Goal: Task Accomplishment & Management: Manage account settings

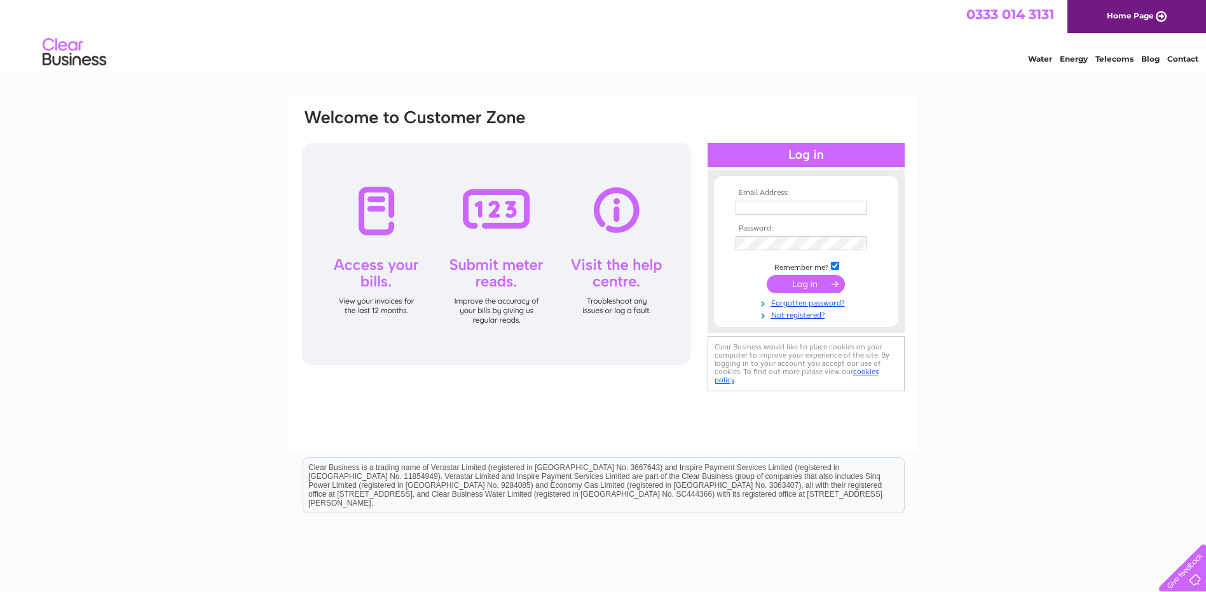
type input "support@seventradesofaberdeen.co.uk"
click at [804, 280] on input "submit" at bounding box center [806, 284] width 78 height 18
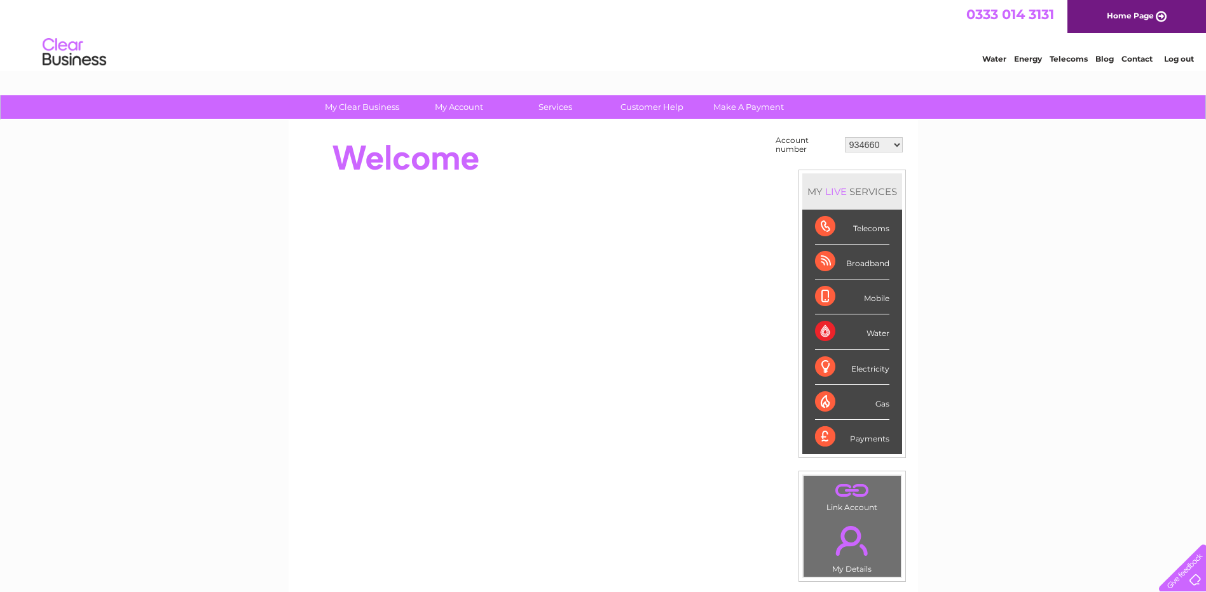
click at [886, 152] on select "934660 30291000" at bounding box center [874, 144] width 58 height 15
click at [958, 177] on div "My Clear Business Login Details My Details My Preferences Link Account My Accou…" at bounding box center [603, 453] width 1206 height 717
click at [894, 147] on select "934660 30291000" at bounding box center [874, 144] width 58 height 15
select select "30291000"
click at [845, 137] on select "934660 30291000" at bounding box center [874, 144] width 58 height 15
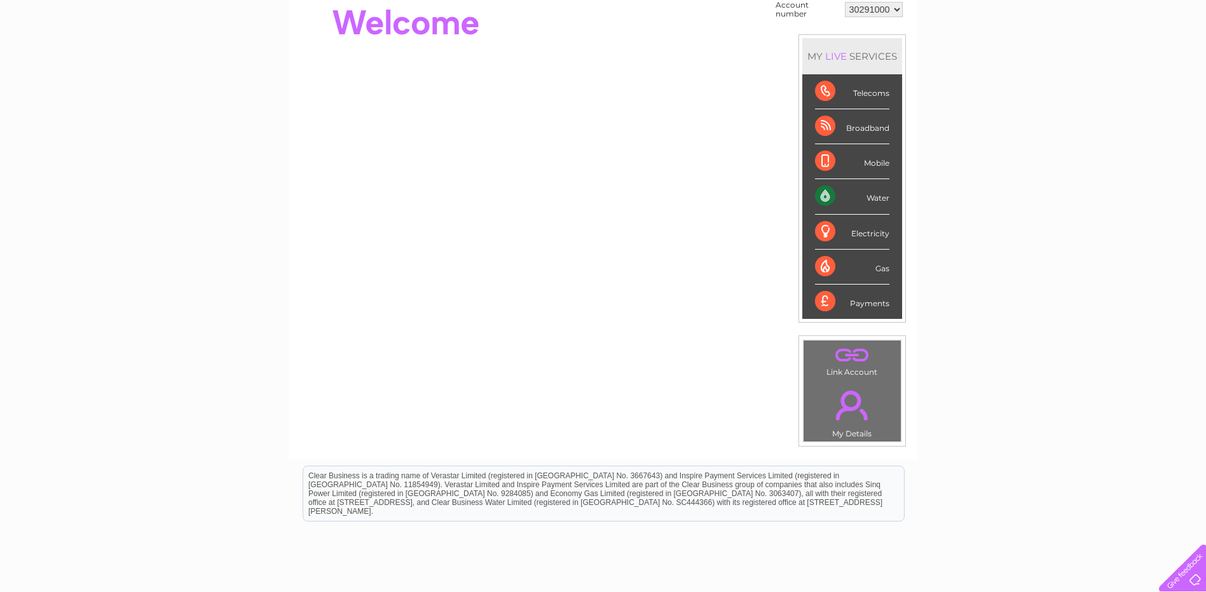
scroll to position [39, 0]
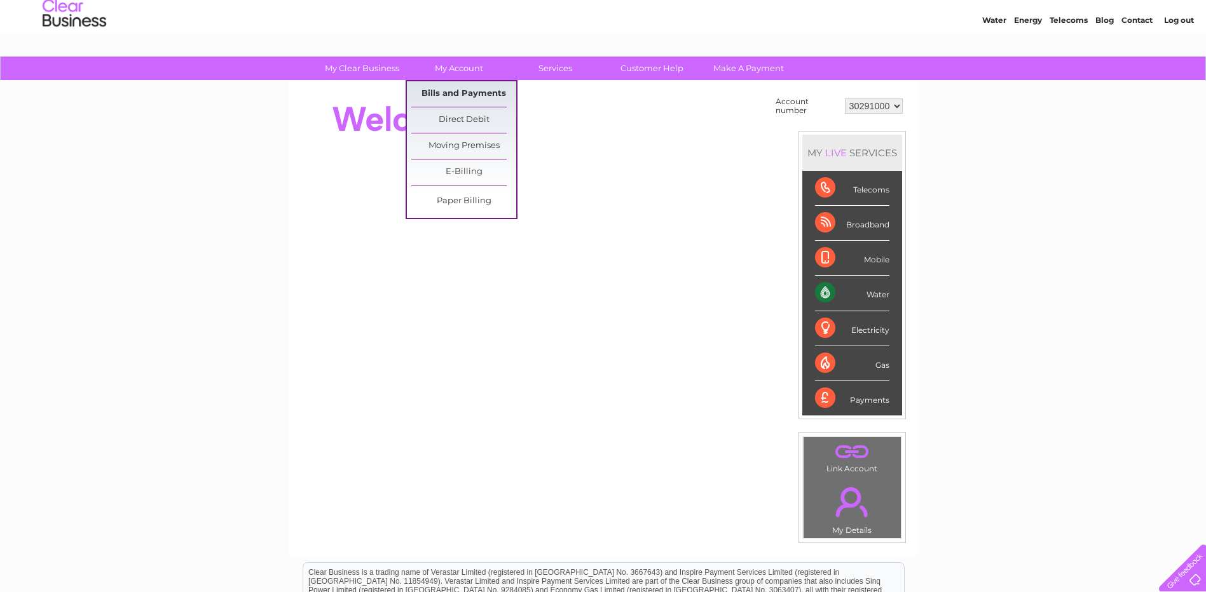
click at [495, 97] on link "Bills and Payments" at bounding box center [463, 93] width 105 height 25
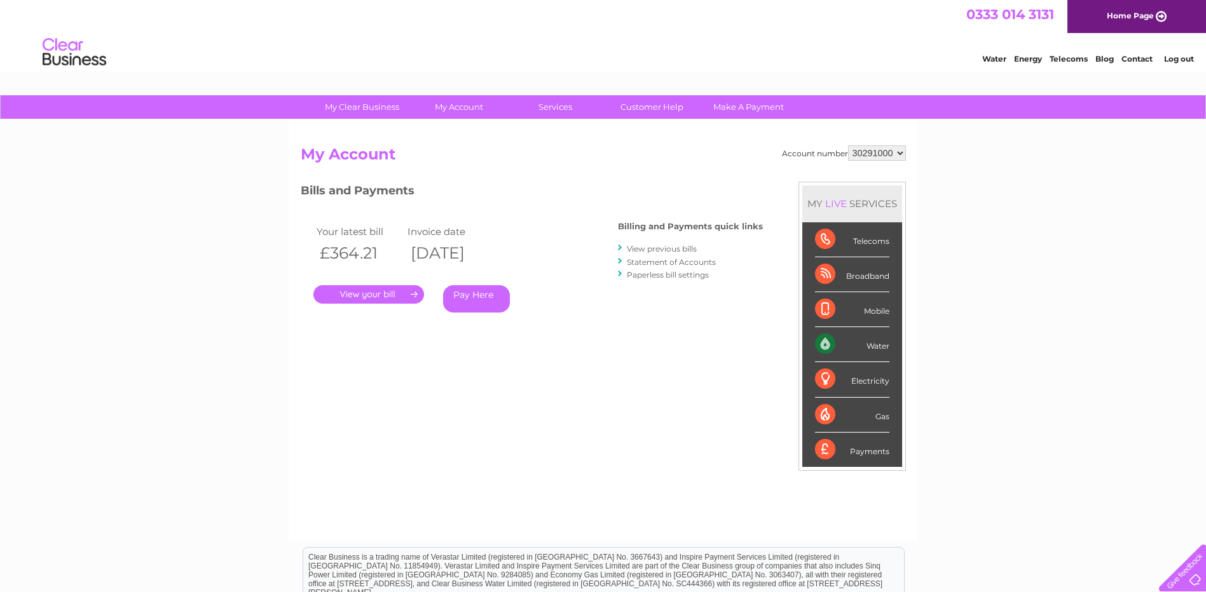
click at [390, 297] on link "." at bounding box center [368, 294] width 111 height 18
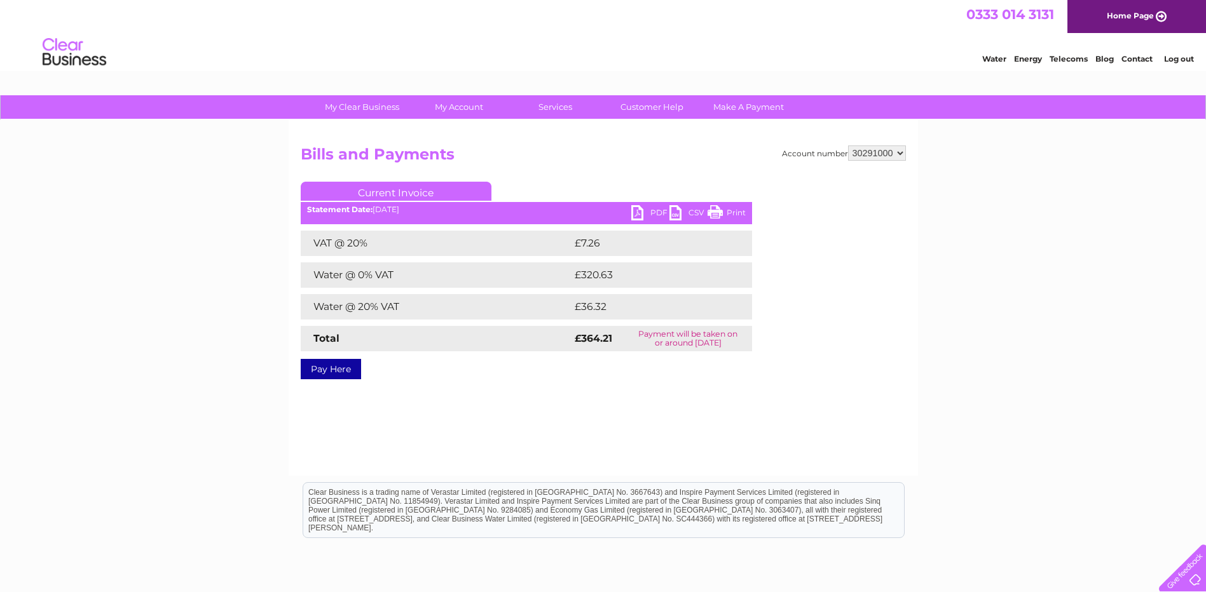
click at [645, 211] on link "PDF" at bounding box center [650, 214] width 38 height 18
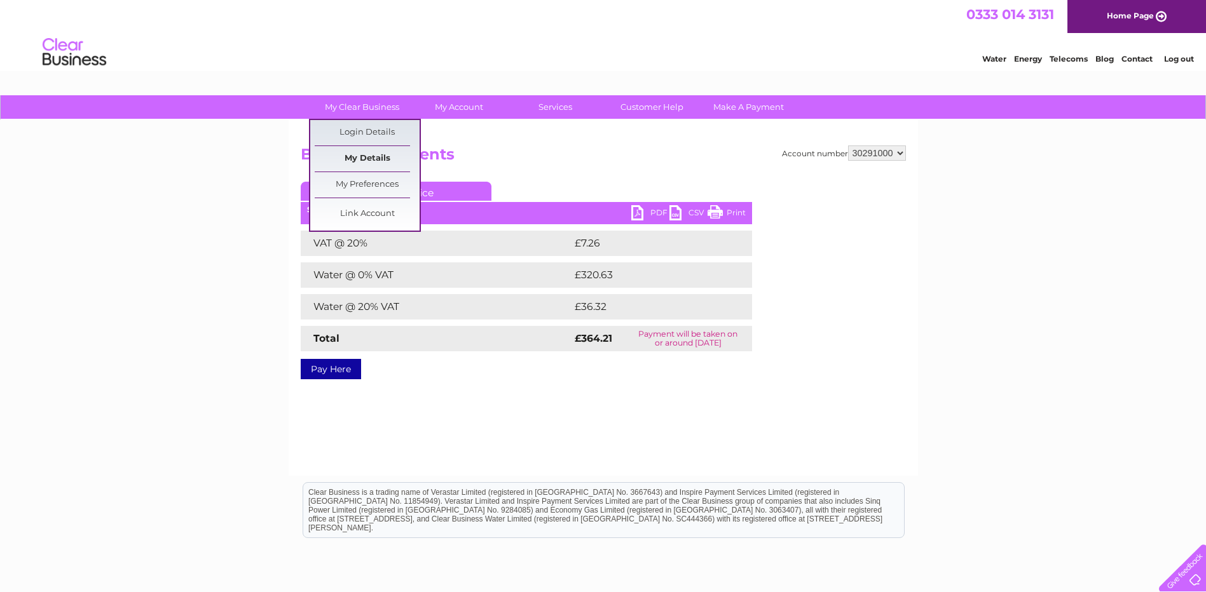
click at [373, 149] on link "My Details" at bounding box center [367, 158] width 105 height 25
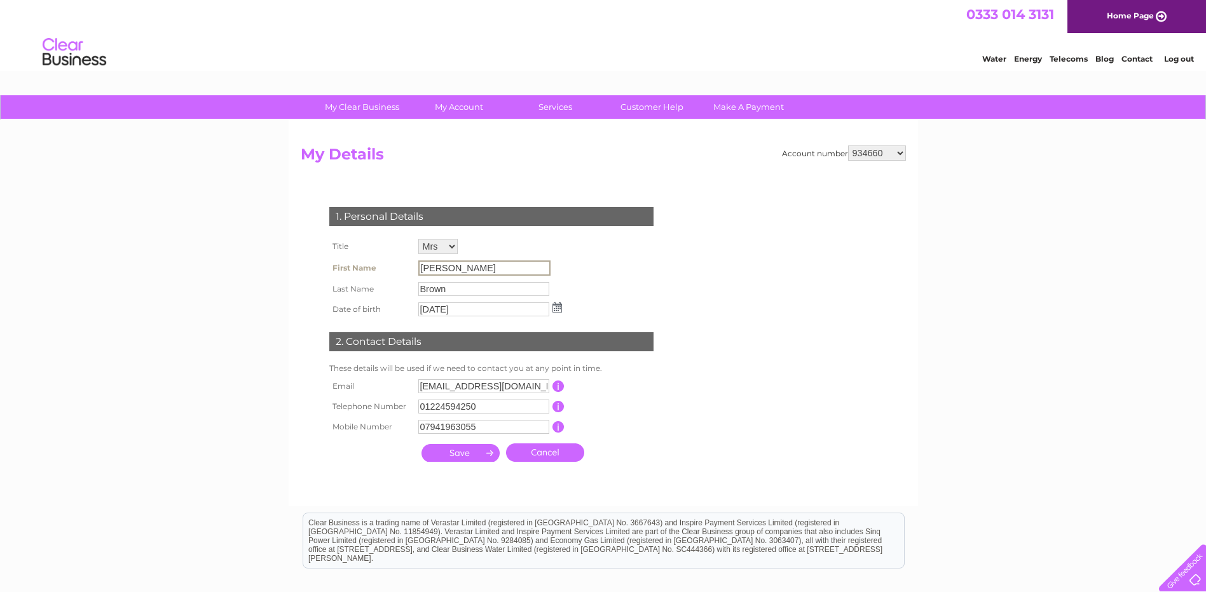
drag, startPoint x: 453, startPoint y: 263, endPoint x: 339, endPoint y: 263, distance: 113.8
click at [339, 263] on tr "First Name Fiona" at bounding box center [445, 268] width 239 height 22
click at [536, 261] on input "[PERSON_NAME]" at bounding box center [484, 268] width 132 height 15
click at [488, 286] on input "Brown" at bounding box center [484, 288] width 132 height 15
click at [481, 266] on input "Fiona" at bounding box center [483, 268] width 131 height 14
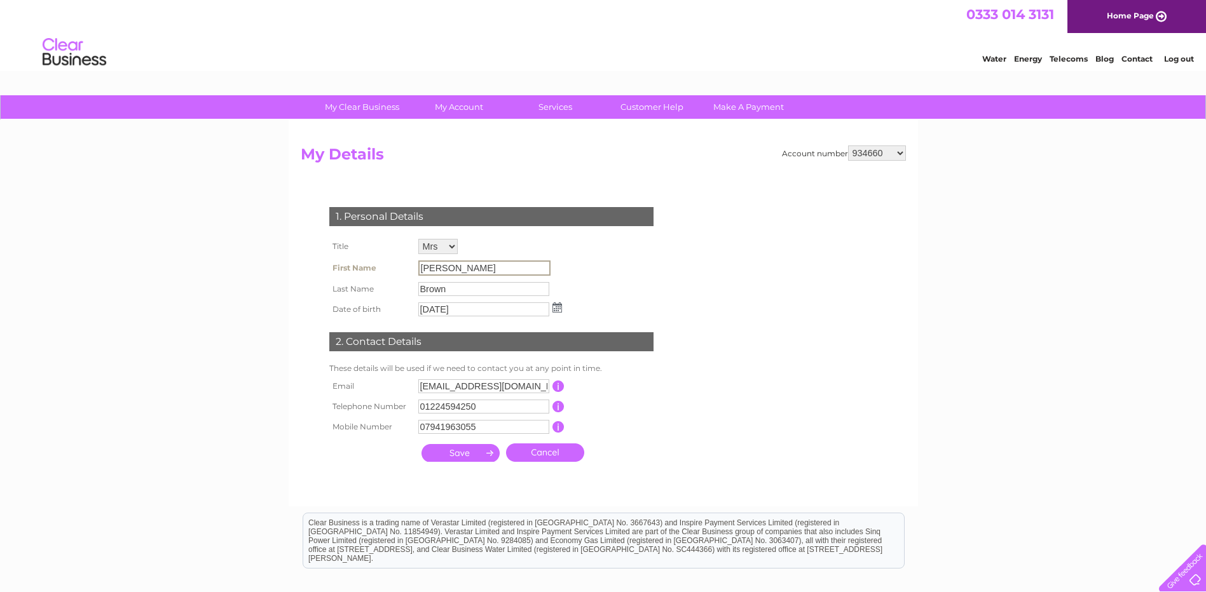
drag, startPoint x: 528, startPoint y: 264, endPoint x: 350, endPoint y: 264, distance: 178.0
click at [350, 264] on tr "First Name Fiona" at bounding box center [445, 268] width 239 height 22
click at [556, 268] on td "Fiona" at bounding box center [490, 268] width 150 height 22
click at [878, 160] on select "934660 30291000" at bounding box center [877, 153] width 58 height 15
select select "30291000"
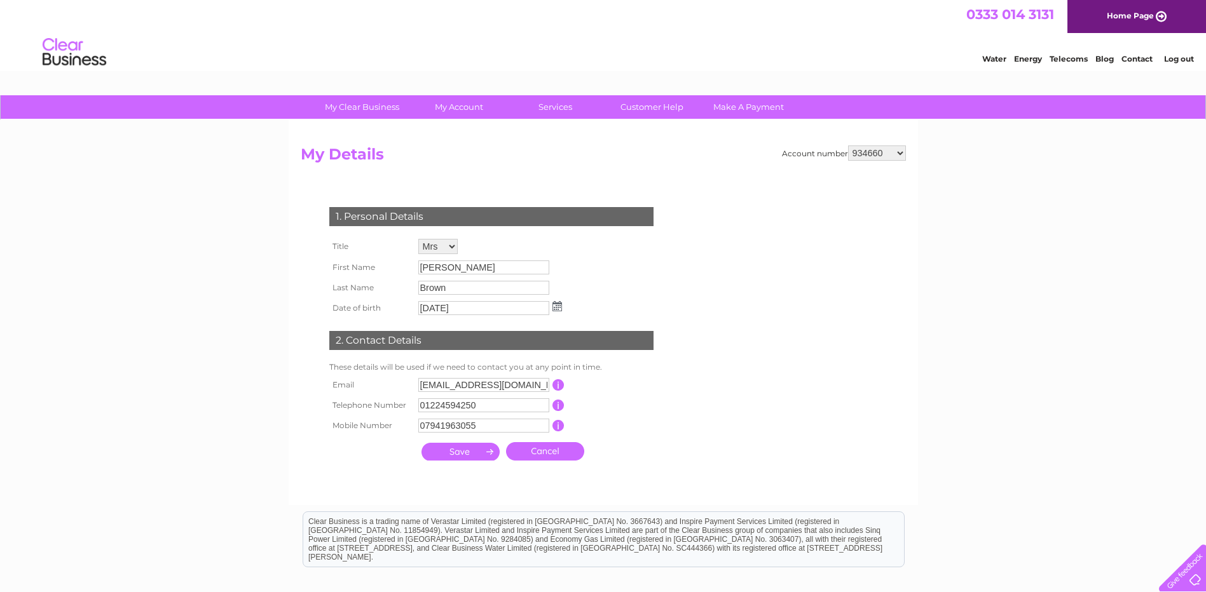
click at [848, 146] on select "934660 30291000" at bounding box center [877, 153] width 58 height 15
drag, startPoint x: 505, startPoint y: 268, endPoint x: 308, endPoint y: 273, distance: 196.5
click at [308, 273] on div "1. Personal Details Title Mr Mrs Ms Miss Dr Rev Prof Other First Name Fiona Las…" at bounding box center [494, 331] width 386 height 274
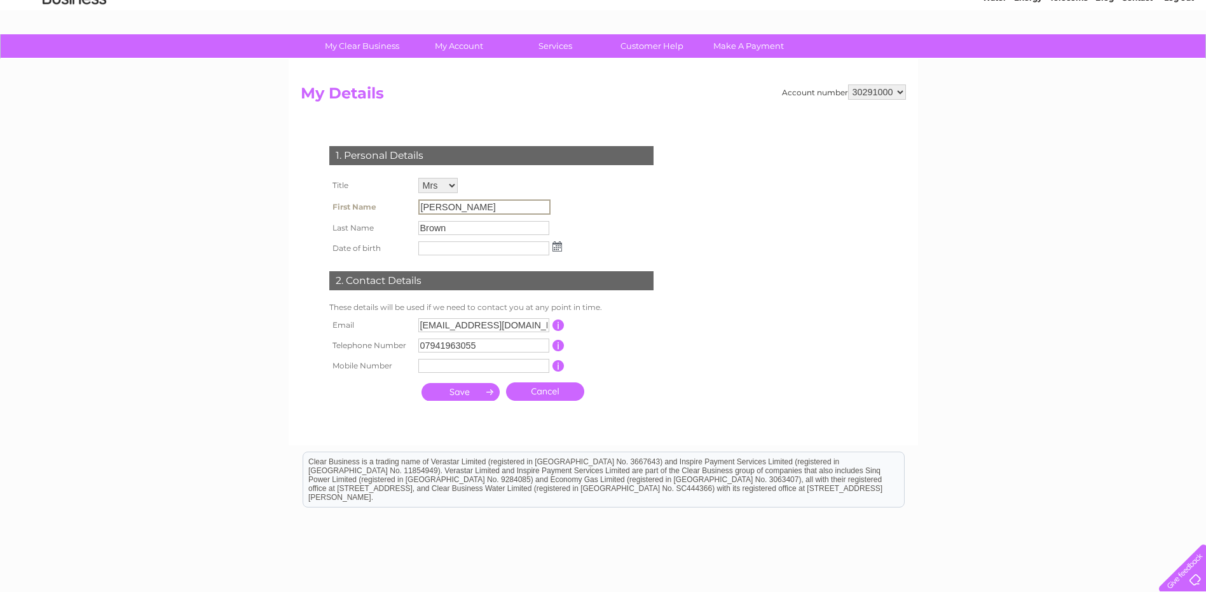
scroll to position [127, 0]
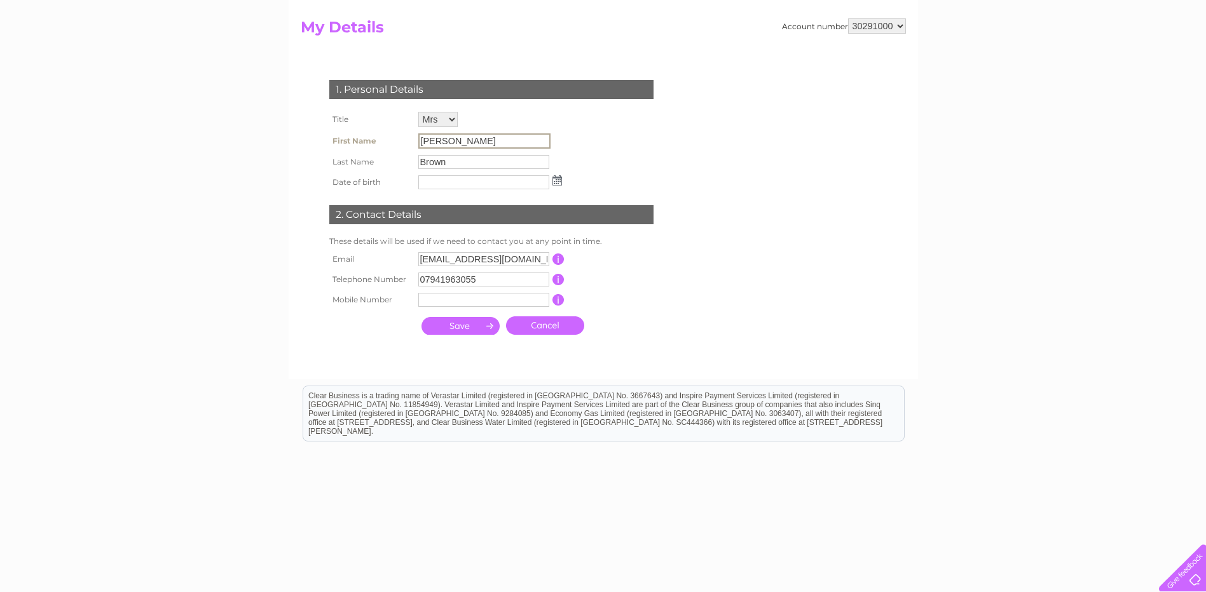
click at [698, 405] on div "Clear Business is a trading name of Verastar Limited (registered in [GEOGRAPHIC…" at bounding box center [603, 413] width 601 height 55
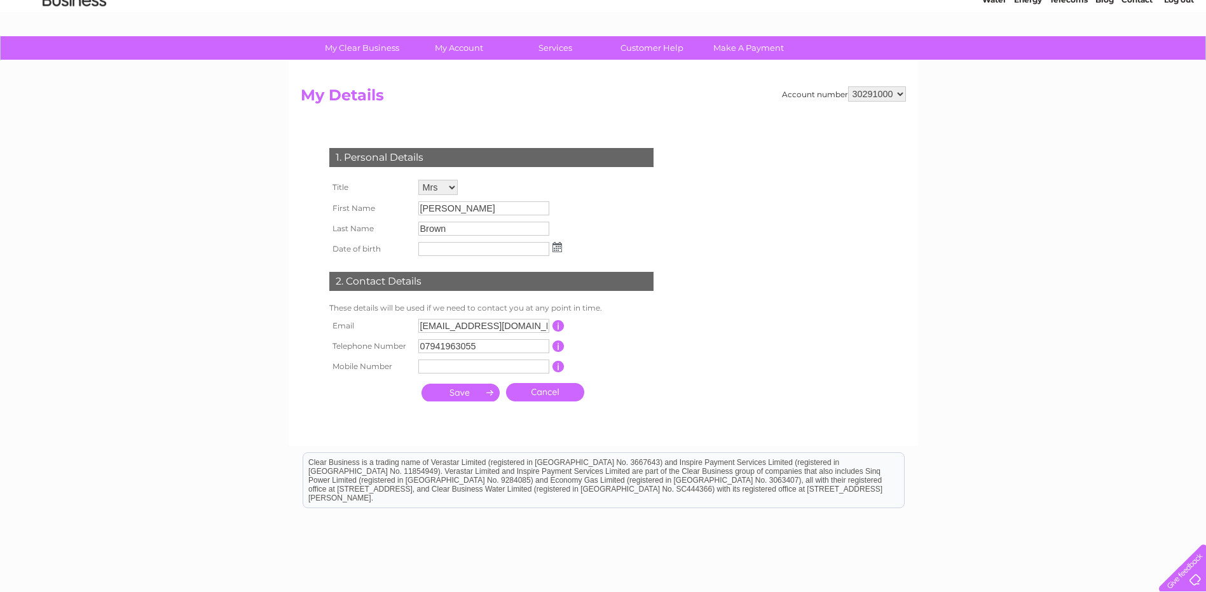
scroll to position [0, 0]
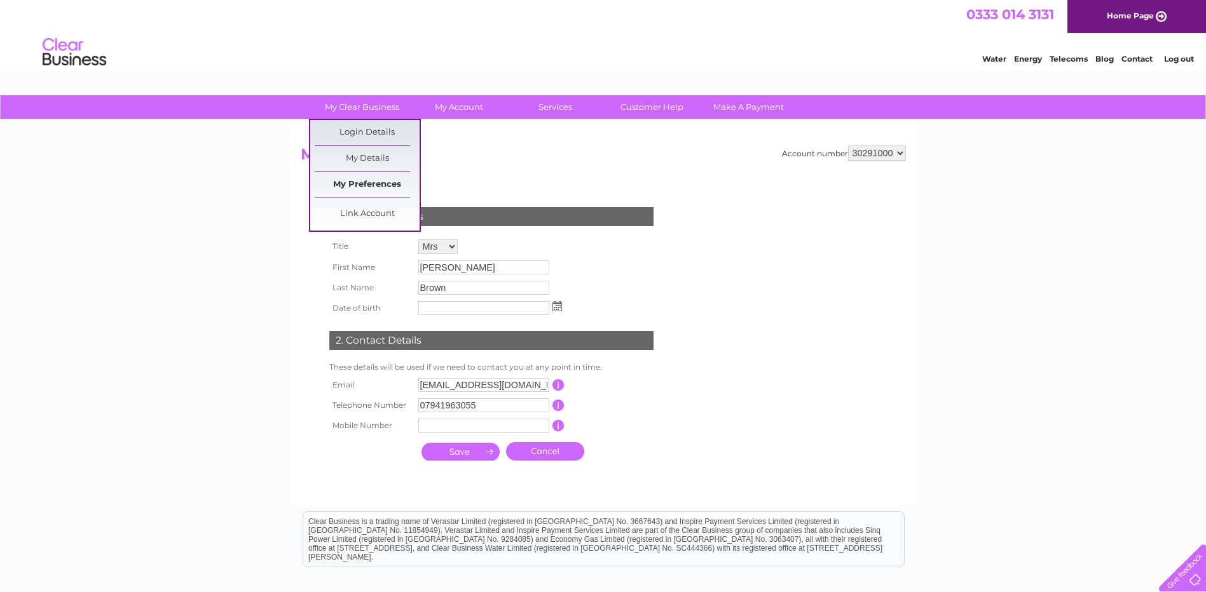
click at [376, 182] on link "My Preferences" at bounding box center [367, 184] width 105 height 25
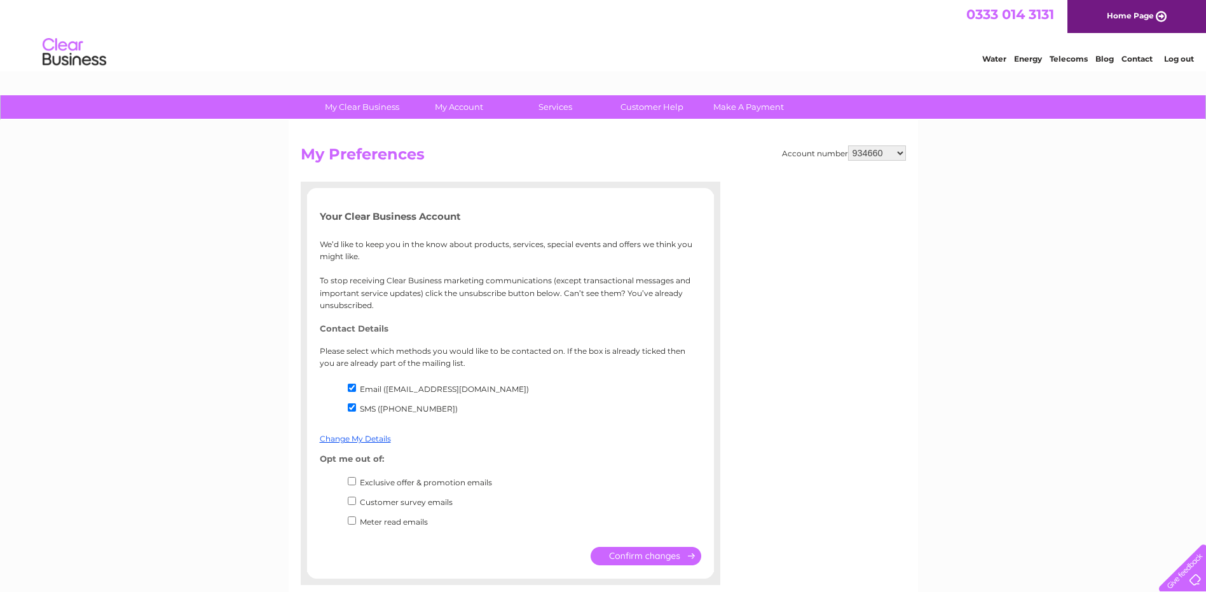
click at [352, 407] on input "SMS ([PHONE_NUMBER])" at bounding box center [352, 408] width 8 height 8
checkbox input "false"
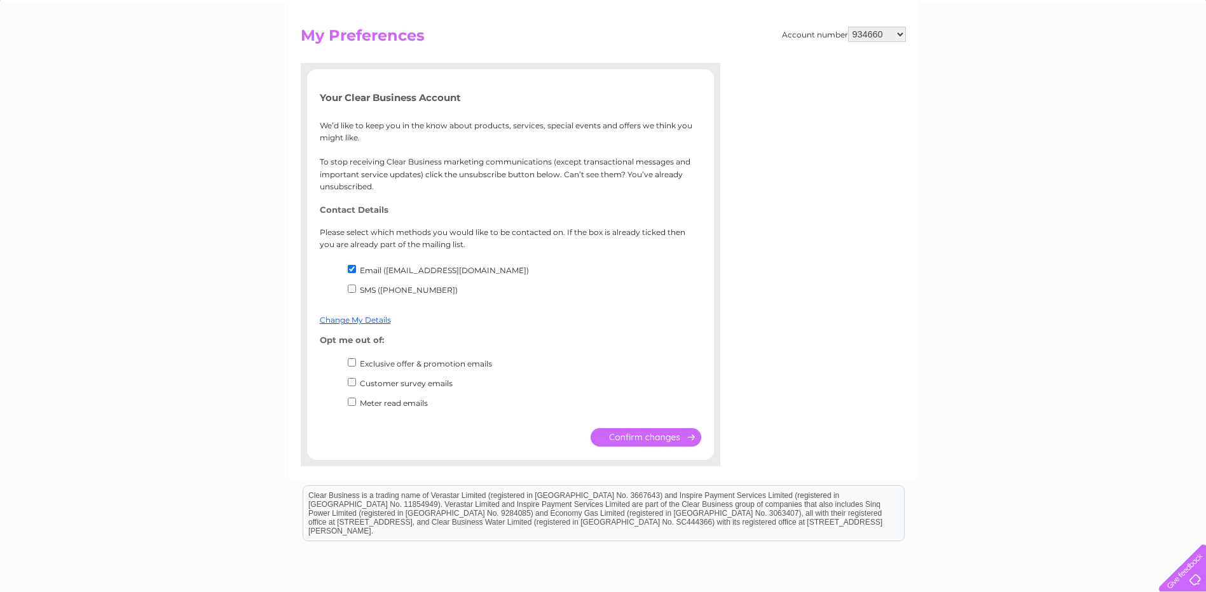
scroll to position [233, 0]
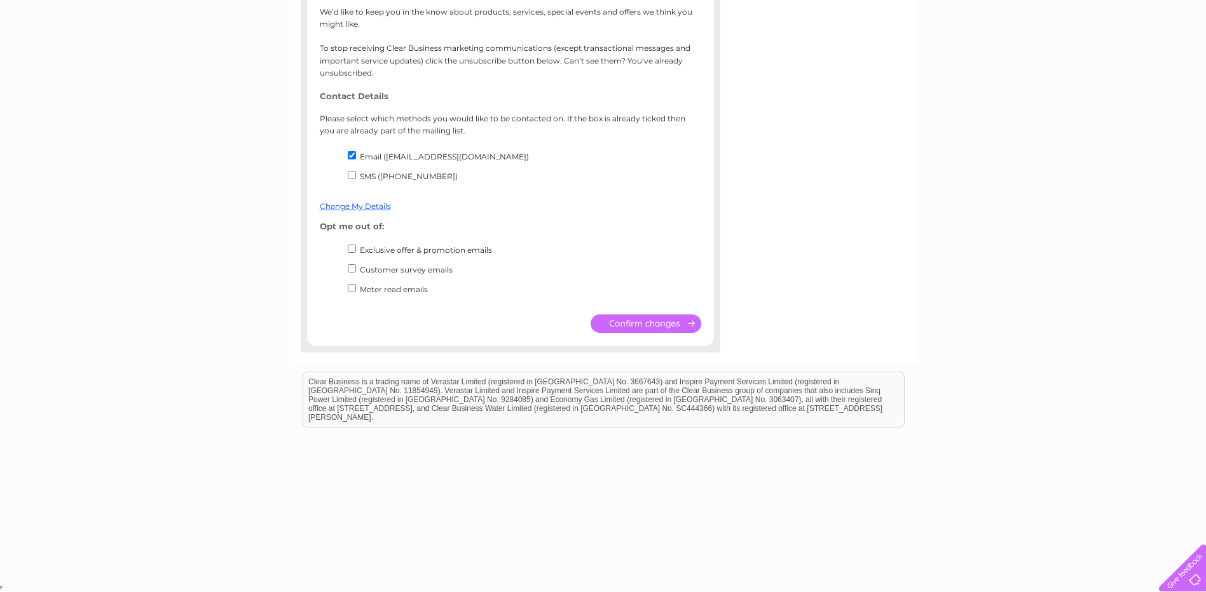
click at [699, 325] on input "submit" at bounding box center [645, 324] width 111 height 18
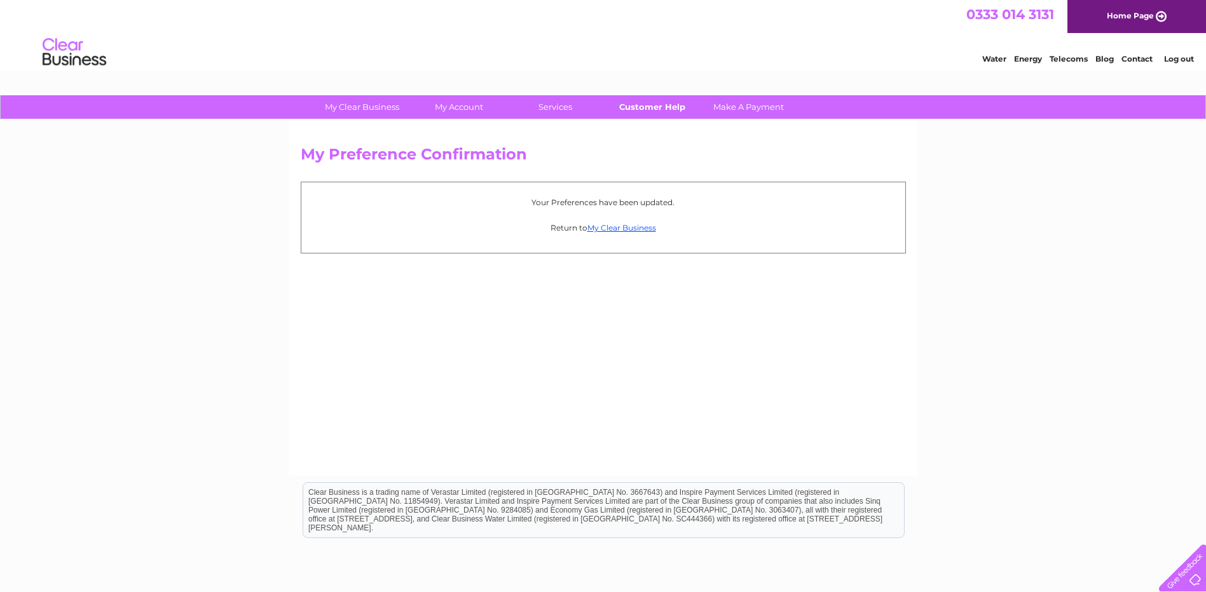
click at [664, 105] on link "Customer Help" at bounding box center [651, 107] width 105 height 24
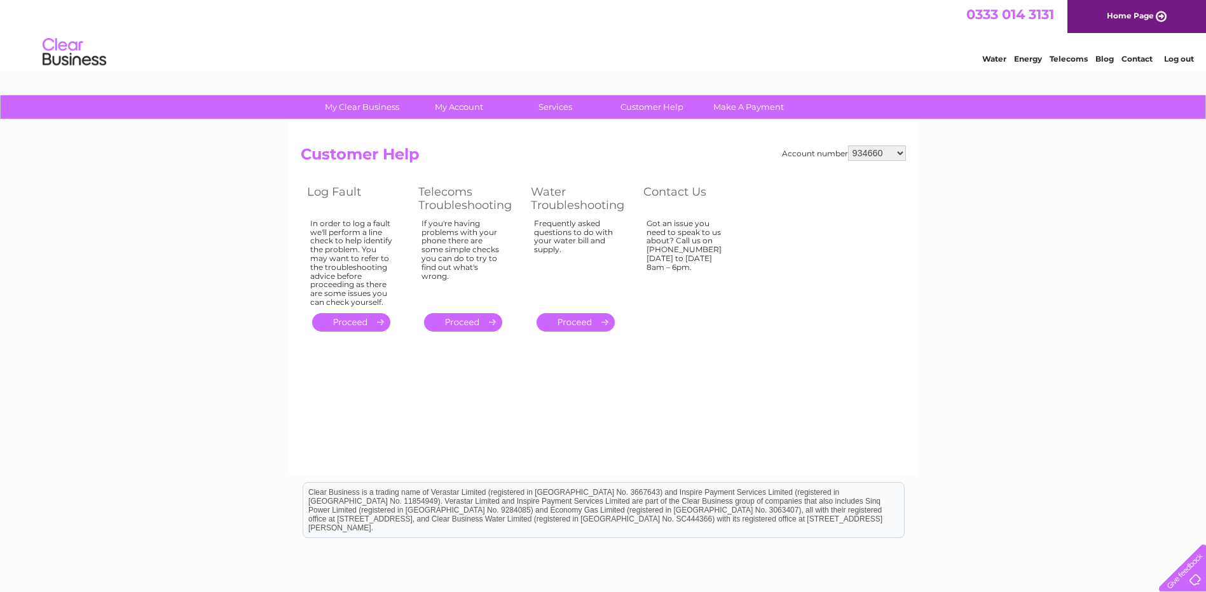
click at [887, 147] on select "934660 30291000" at bounding box center [877, 153] width 58 height 15
select select "30291000"
click at [848, 146] on select "934660 30291000" at bounding box center [877, 153] width 58 height 15
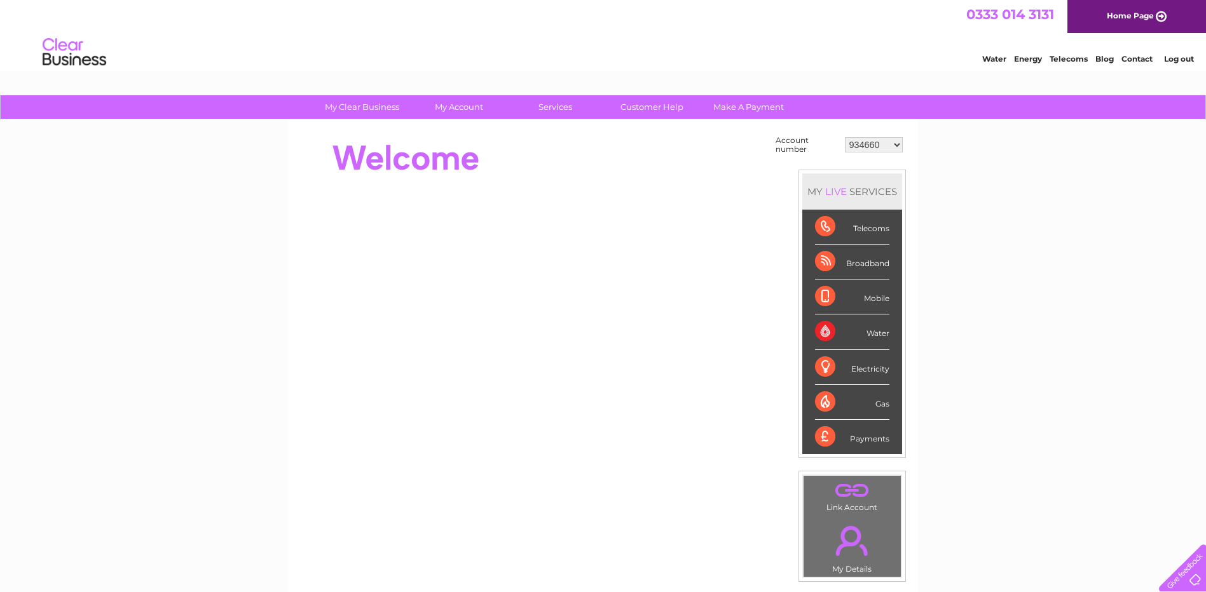
click at [878, 151] on select "934660 30291000" at bounding box center [874, 144] width 58 height 15
select select "30291000"
click at [845, 137] on select "934660 30291000" at bounding box center [874, 144] width 58 height 15
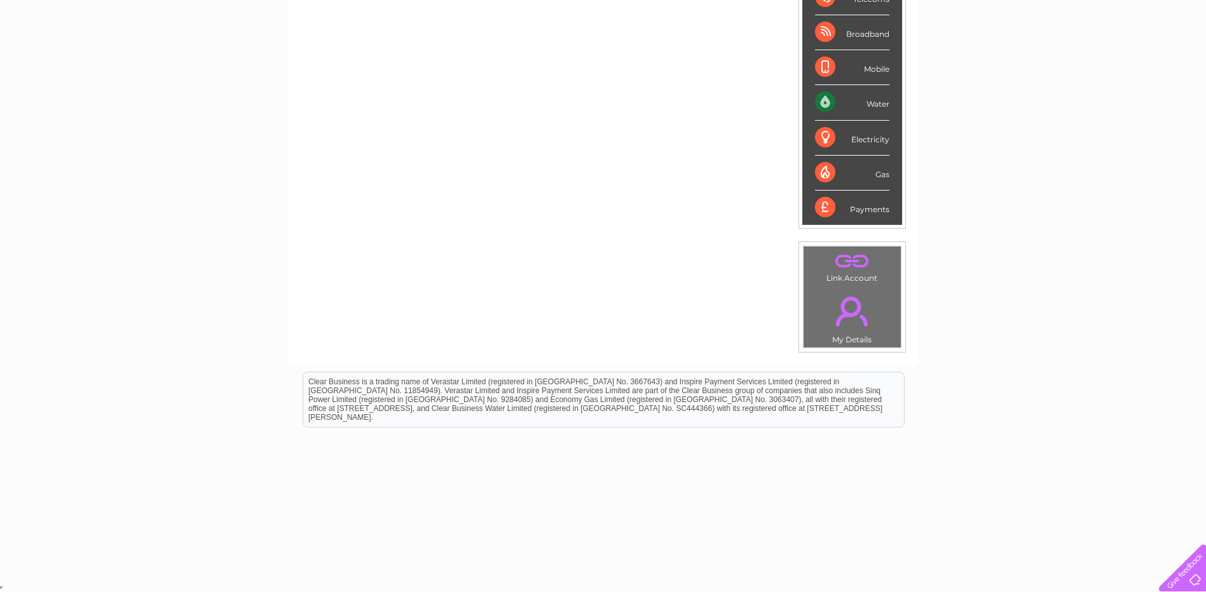
click at [867, 320] on link "." at bounding box center [852, 311] width 91 height 44
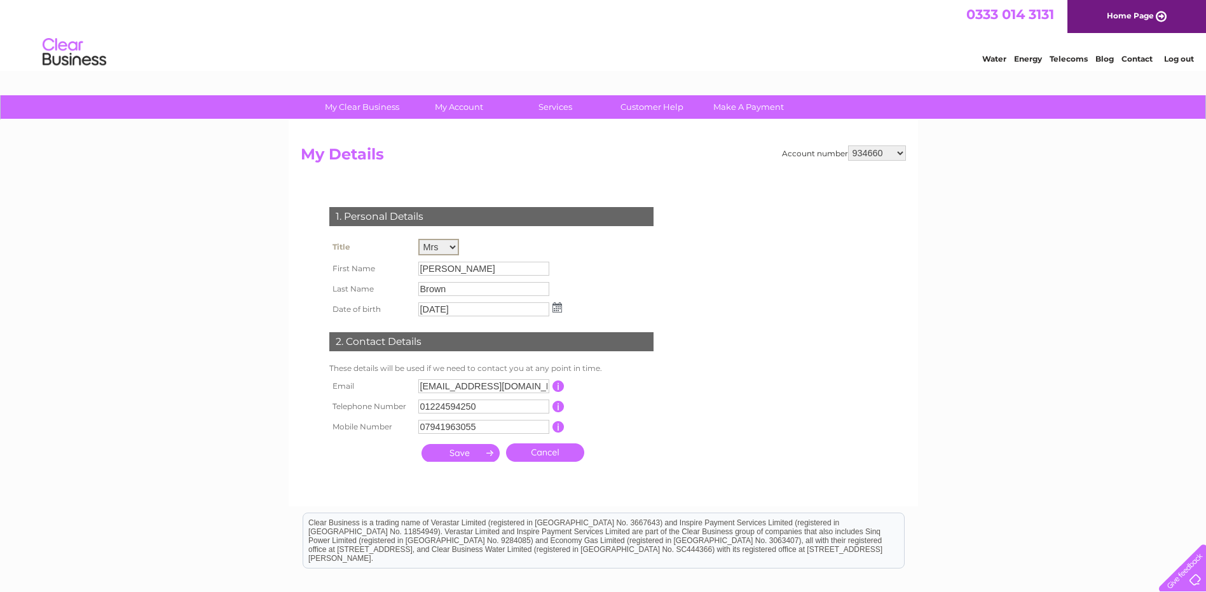
click at [456, 247] on select "Mr Mrs Ms Miss Dr Rev Prof Other" at bounding box center [438, 247] width 41 height 17
click at [453, 249] on select "Mr Mrs Ms Miss Dr Rev Prof Other" at bounding box center [438, 247] width 41 height 17
click at [463, 267] on input "Fiona" at bounding box center [483, 269] width 131 height 14
click at [477, 267] on input "Fiona" at bounding box center [484, 268] width 132 height 15
click at [466, 291] on input "Brown" at bounding box center [483, 289] width 131 height 14
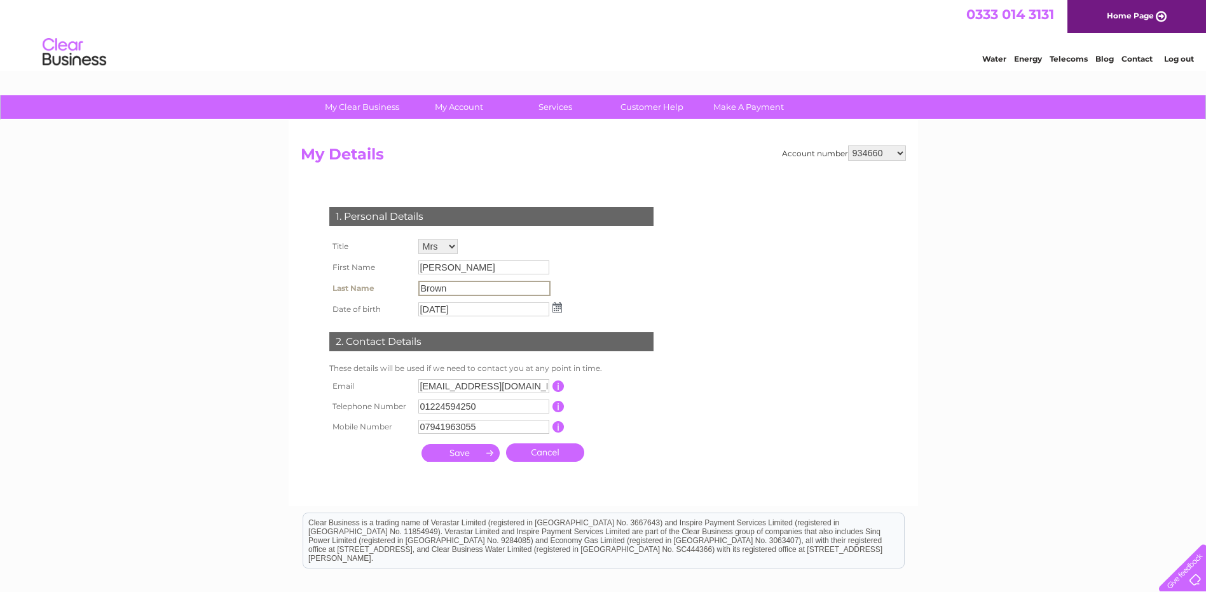
click at [470, 292] on input "Brown" at bounding box center [484, 288] width 132 height 15
click at [467, 289] on input "Brown" at bounding box center [484, 288] width 132 height 15
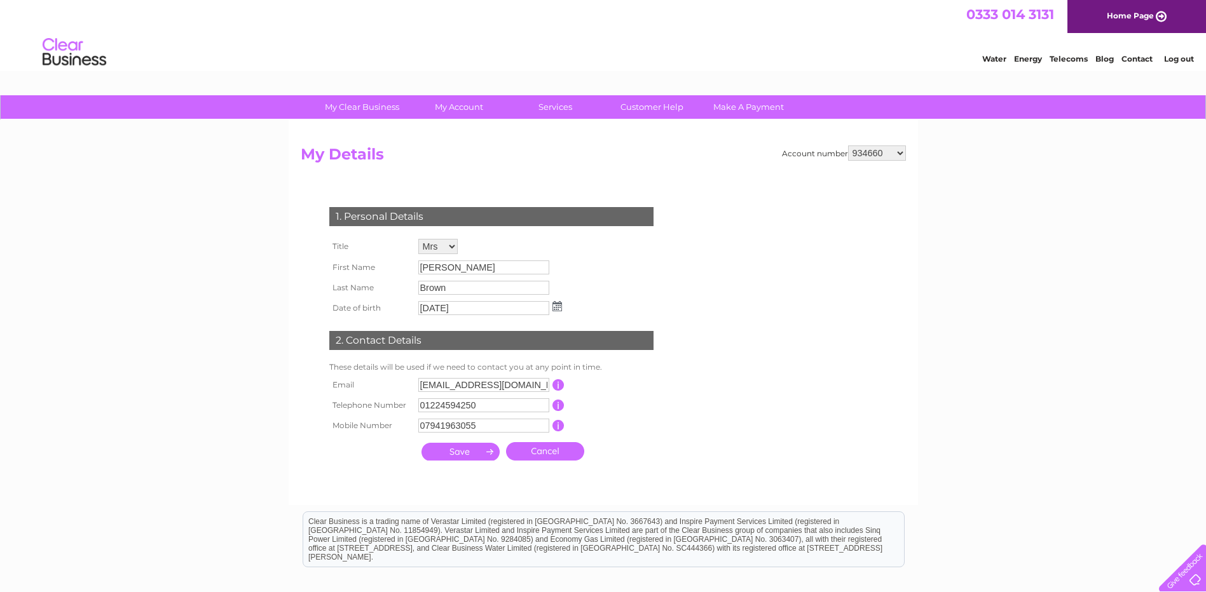
click at [892, 154] on select "934660 30291000" at bounding box center [877, 153] width 58 height 15
select select "30291000"
click at [848, 146] on select "934660 30291000" at bounding box center [877, 153] width 58 height 15
click at [456, 287] on input "Brown" at bounding box center [484, 288] width 132 height 15
click at [468, 288] on input "Brown" at bounding box center [484, 288] width 132 height 15
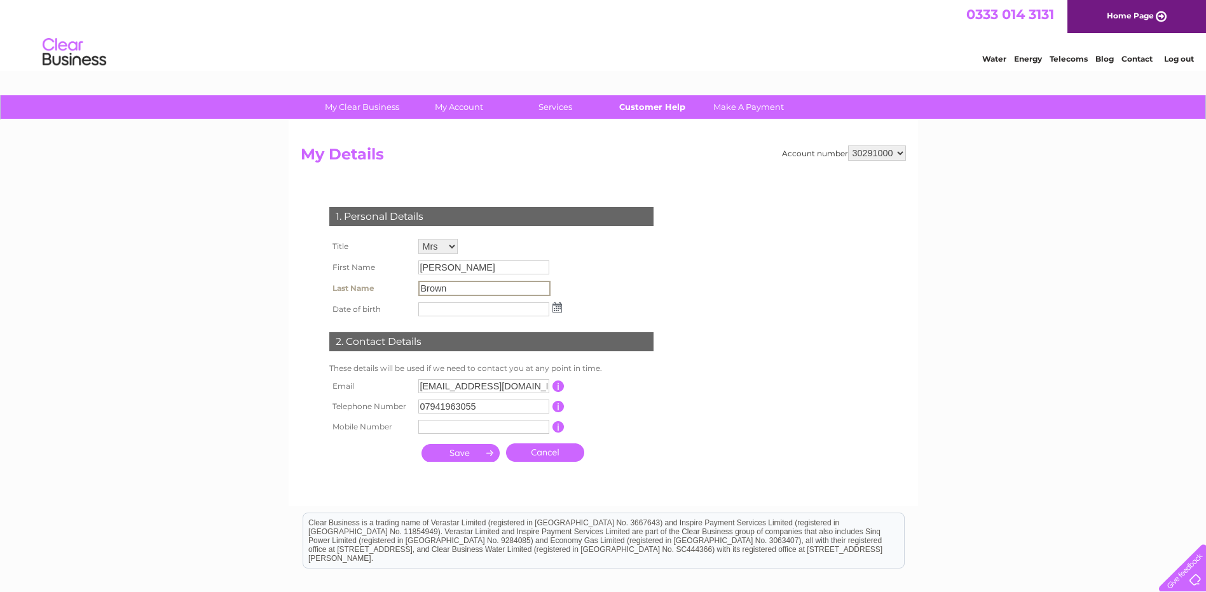
click at [653, 109] on link "Customer Help" at bounding box center [651, 107] width 105 height 24
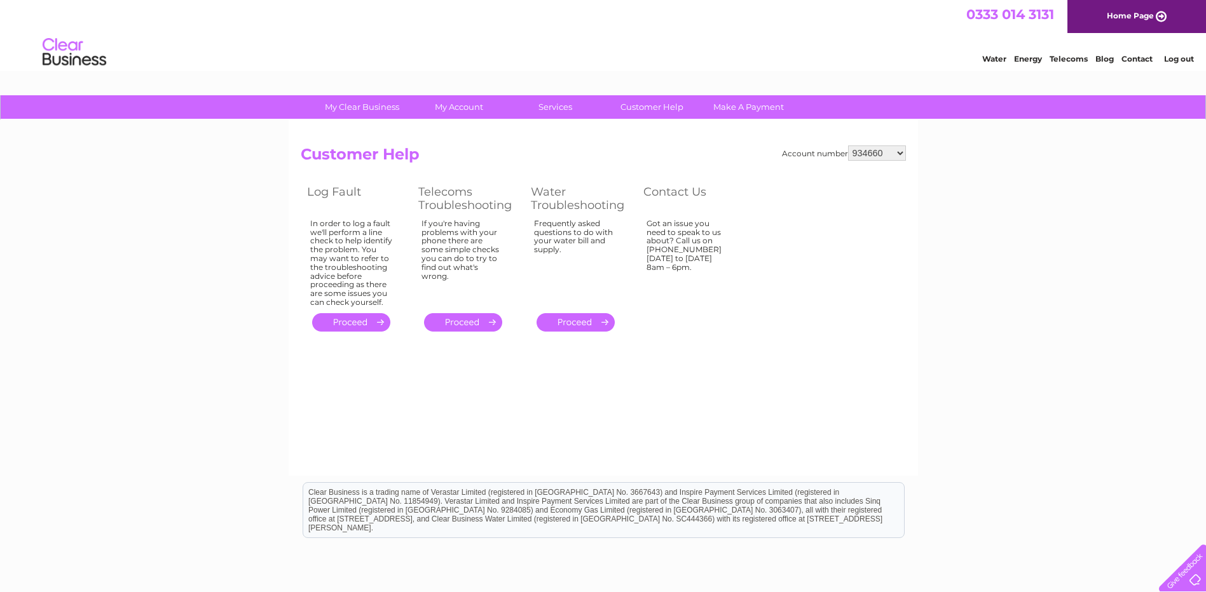
click at [894, 148] on select "934660 30291000" at bounding box center [877, 153] width 58 height 15
select select "30291000"
click at [848, 146] on select "934660 30291000" at bounding box center [877, 153] width 58 height 15
click at [589, 320] on link "." at bounding box center [575, 322] width 78 height 18
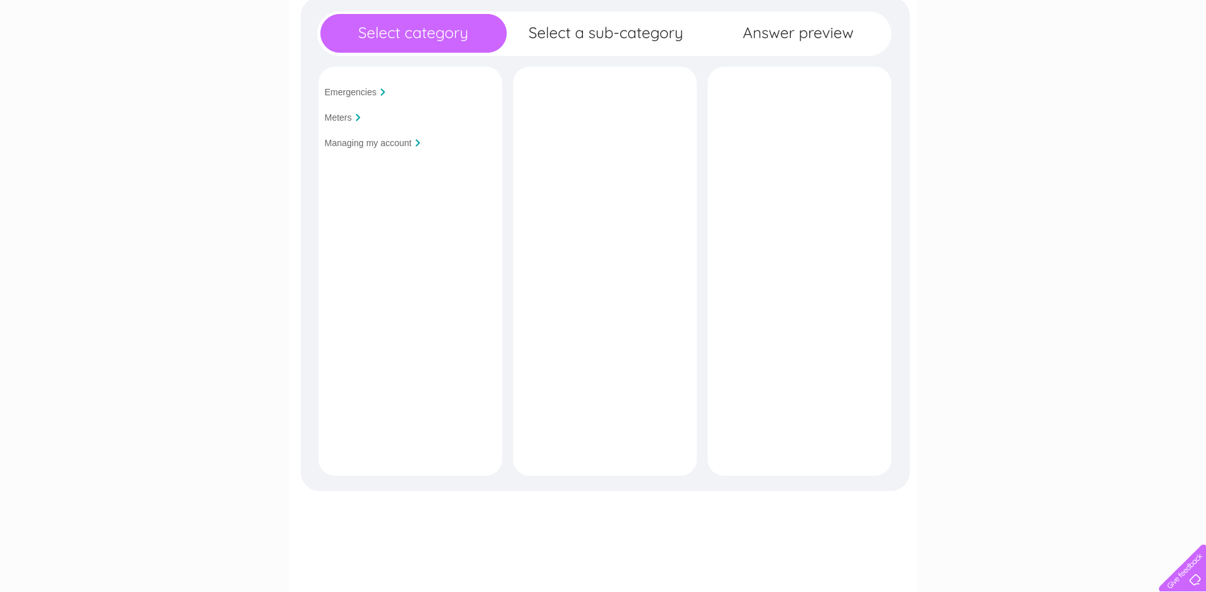
scroll to position [64, 0]
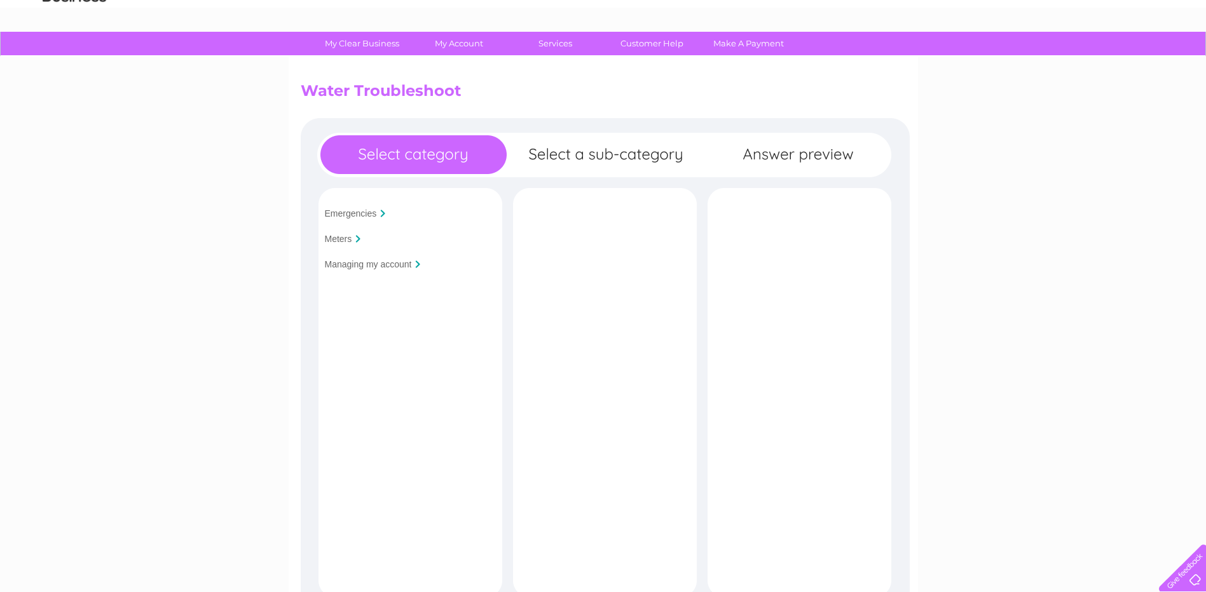
click at [385, 266] on input "Managing my account" at bounding box center [368, 264] width 87 height 10
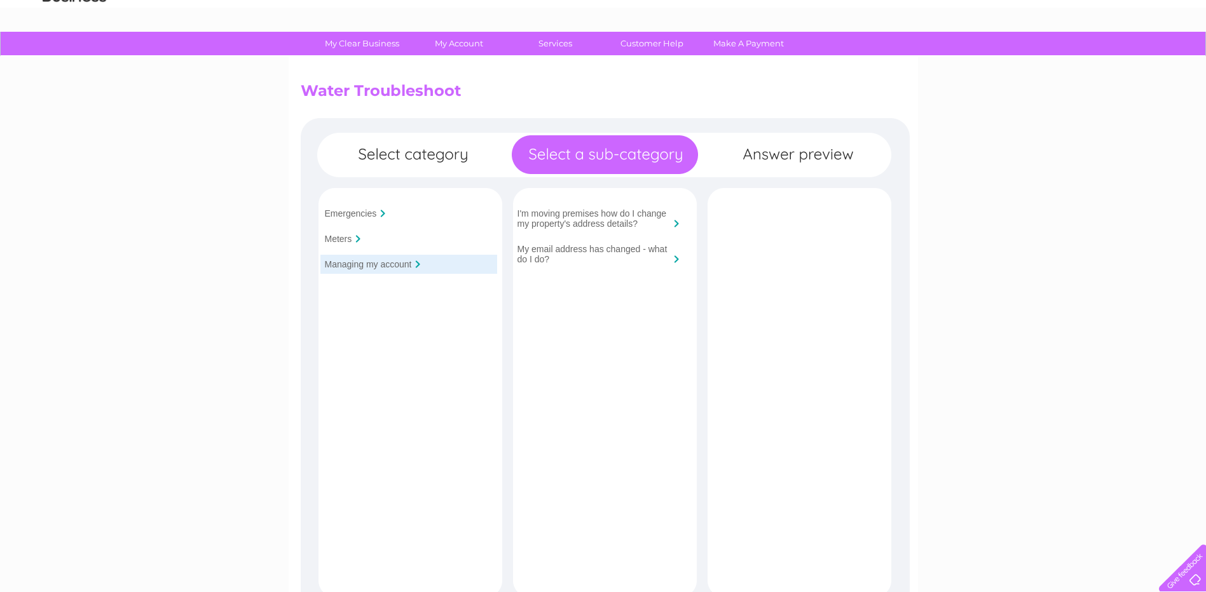
click at [656, 263] on input "My email address has changed - what do I do?" at bounding box center [593, 254] width 153 height 20
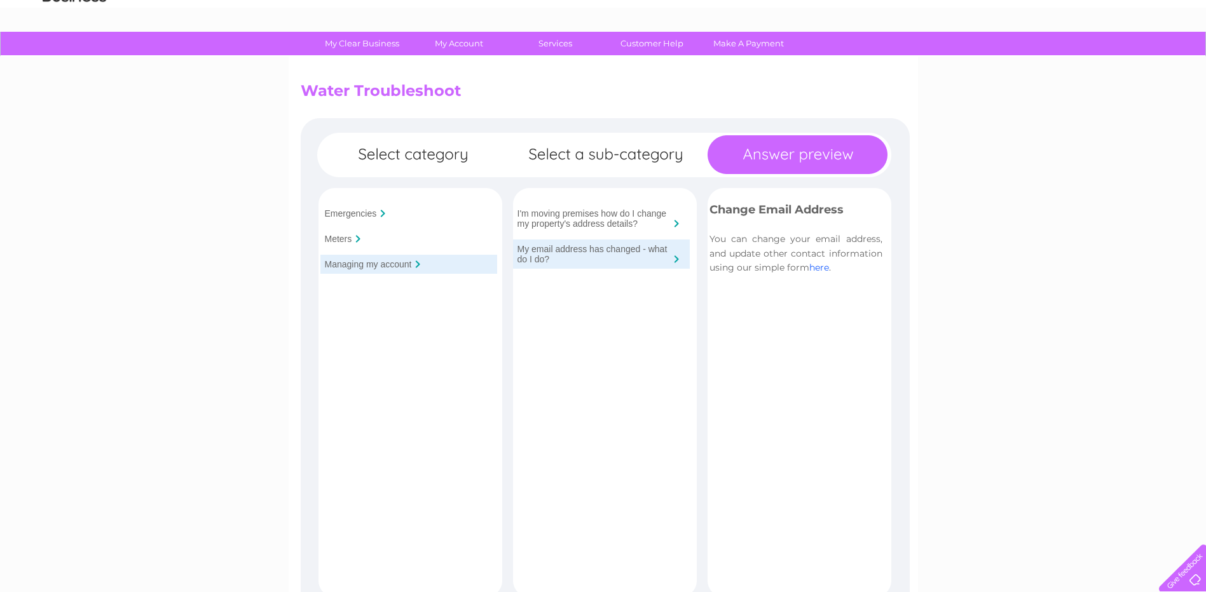
click at [823, 270] on link "here" at bounding box center [819, 267] width 20 height 11
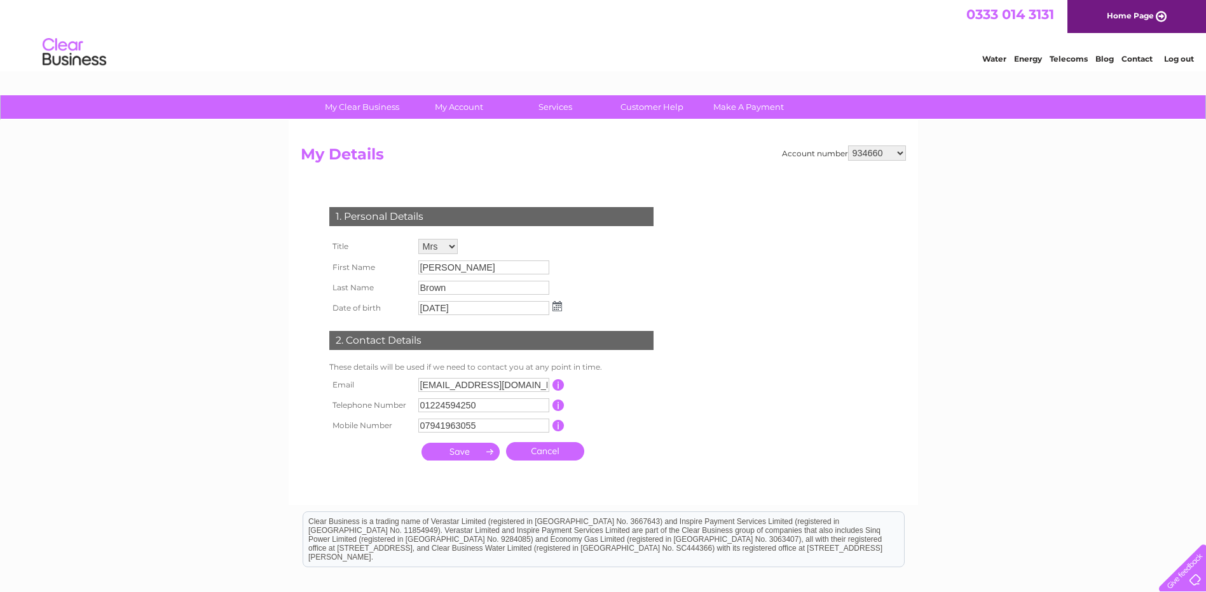
click at [469, 275] on td "[PERSON_NAME]" at bounding box center [490, 267] width 150 height 20
click at [472, 266] on input "[PERSON_NAME]" at bounding box center [483, 268] width 131 height 14
click at [476, 266] on input "[PERSON_NAME]" at bounding box center [484, 268] width 132 height 15
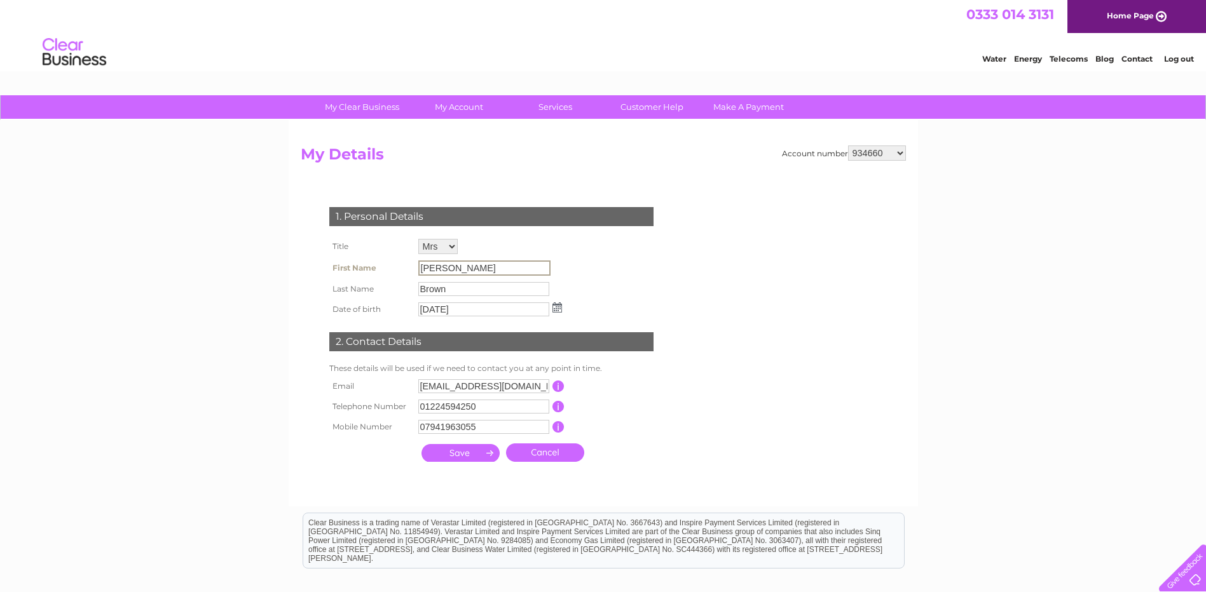
click at [476, 266] on input "[PERSON_NAME]" at bounding box center [484, 268] width 132 height 15
click at [722, 243] on form "Account number 934660 30291000 My Details 1. Personal Details Title Mr Mrs Ms M…" at bounding box center [603, 319] width 605 height 347
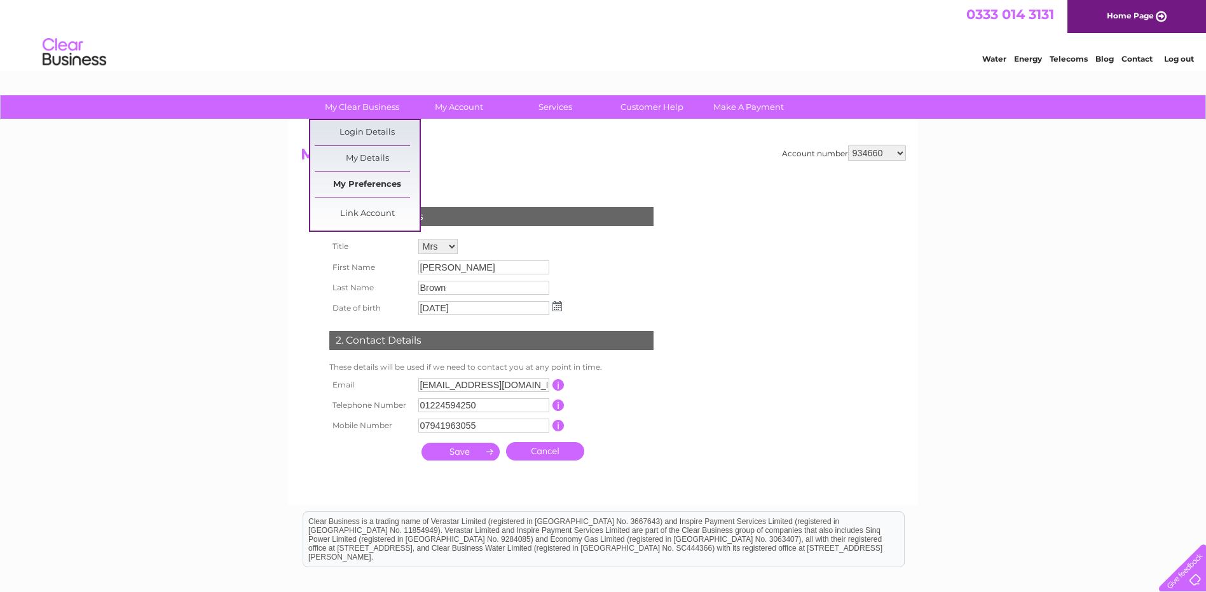
click at [383, 188] on link "My Preferences" at bounding box center [367, 184] width 105 height 25
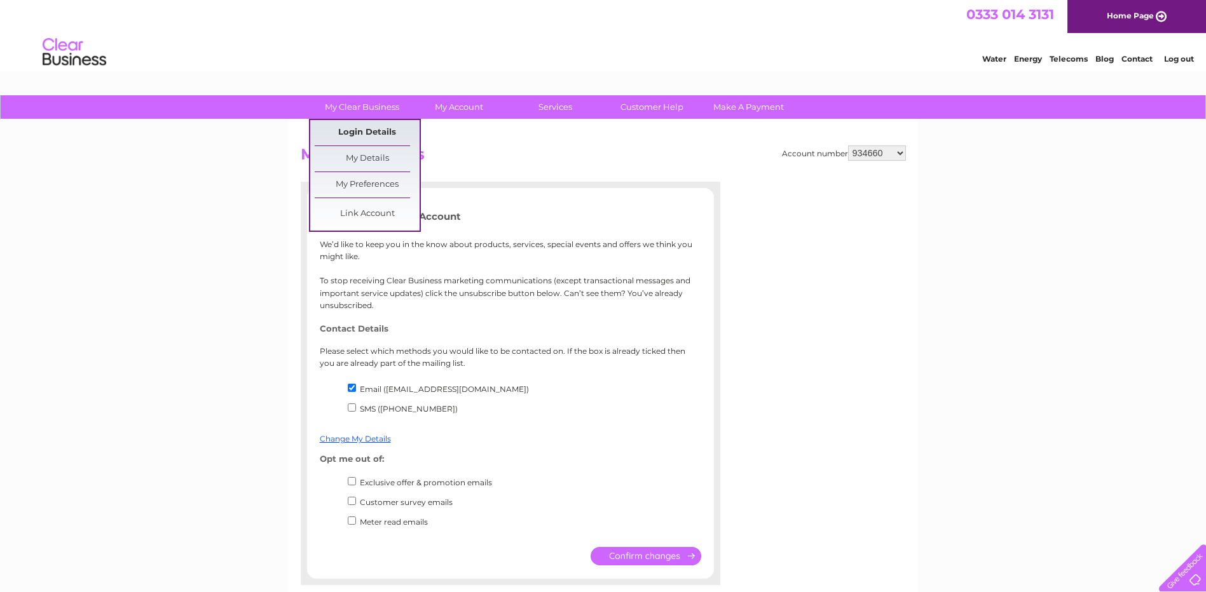
click at [371, 134] on link "Login Details" at bounding box center [367, 132] width 105 height 25
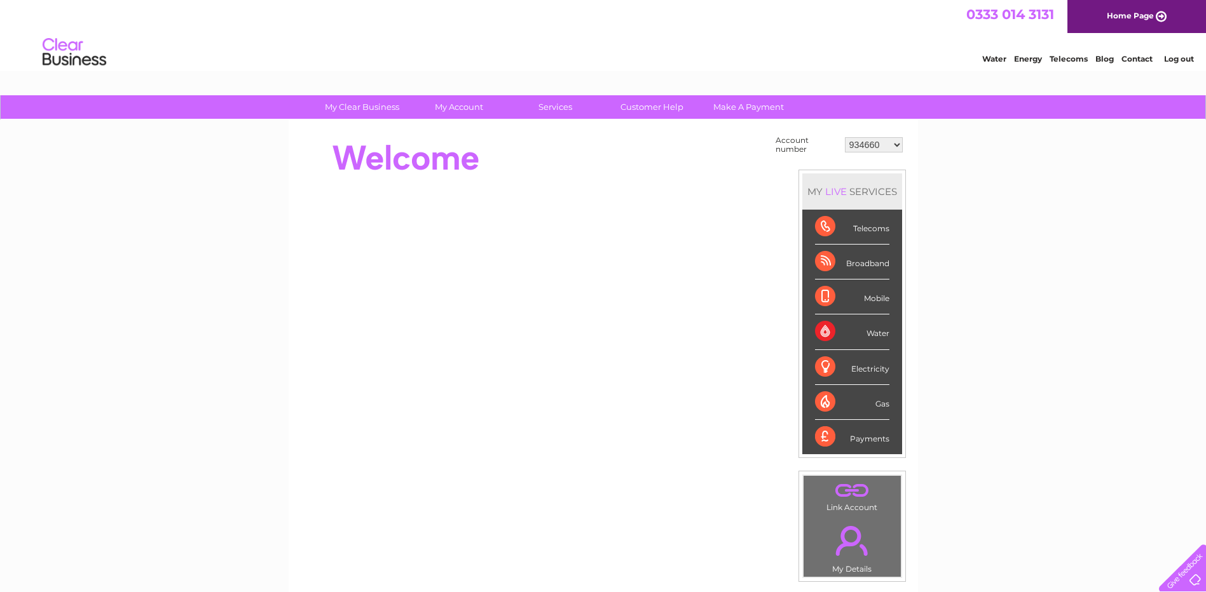
click at [880, 151] on select "934660 30291000" at bounding box center [874, 144] width 58 height 15
select select "30291000"
click at [845, 137] on select "934660 30291000" at bounding box center [874, 144] width 58 height 15
